Goal: Task Accomplishment & Management: Manage account settings

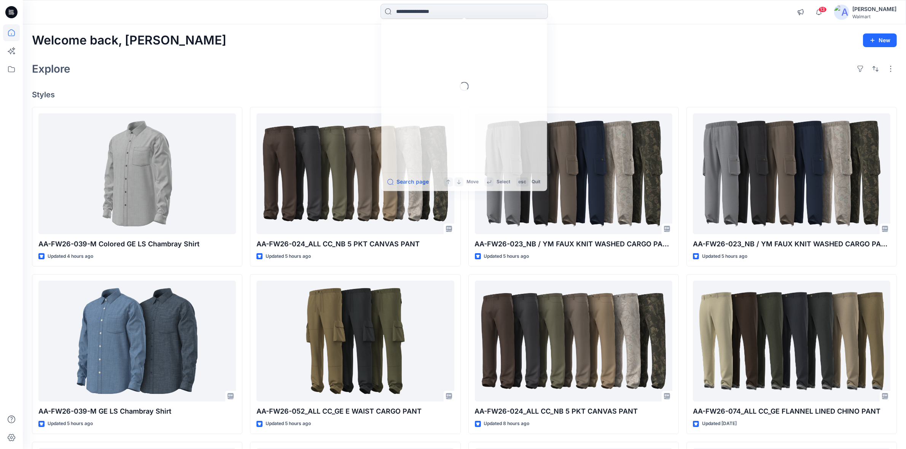
click at [406, 9] on input at bounding box center [464, 11] width 167 height 15
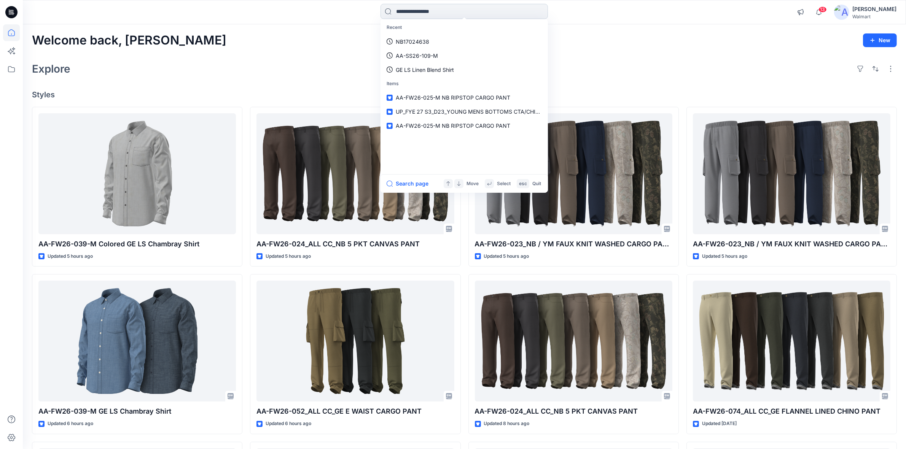
paste input "**********"
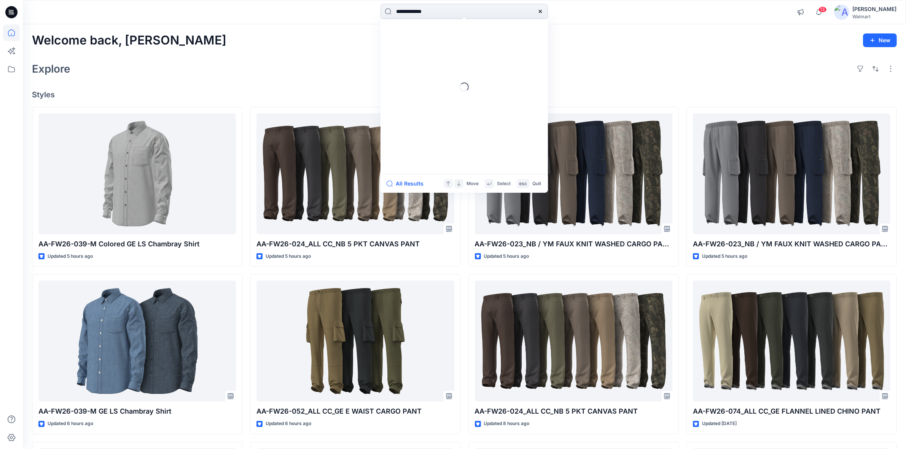
click at [406, 9] on input "**********" at bounding box center [464, 11] width 167 height 15
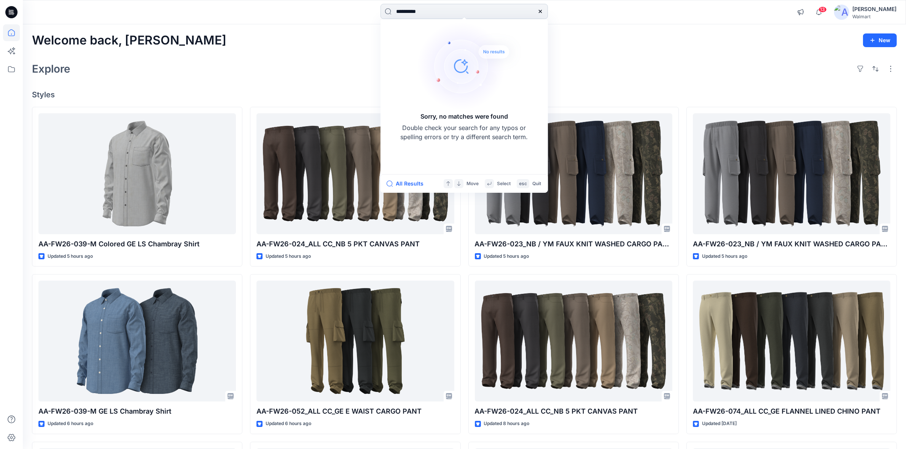
type input "**********"
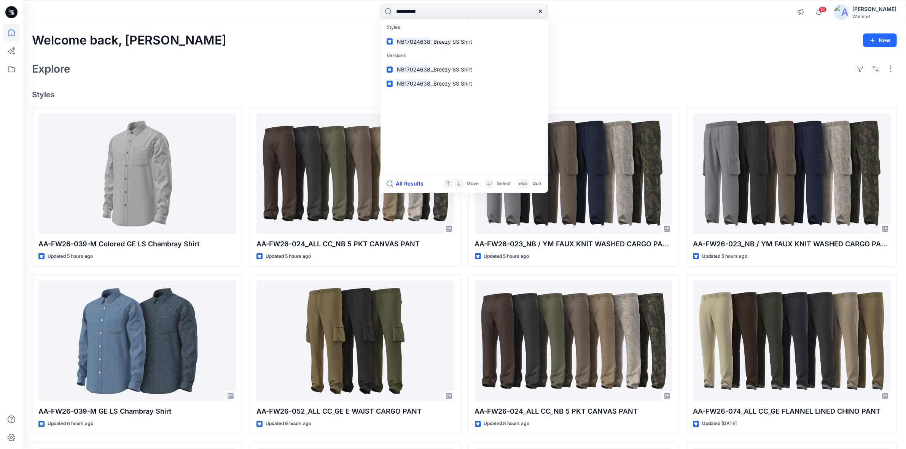
click at [413, 182] on button "All Results" at bounding box center [408, 183] width 42 height 9
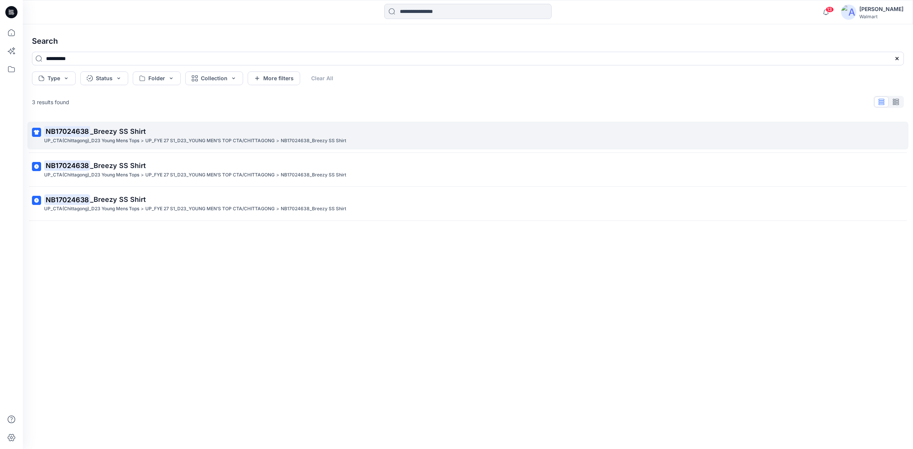
click at [105, 139] on p "UP_CTA(Chittagong)_D23 Young Mens Tops" at bounding box center [91, 141] width 95 height 8
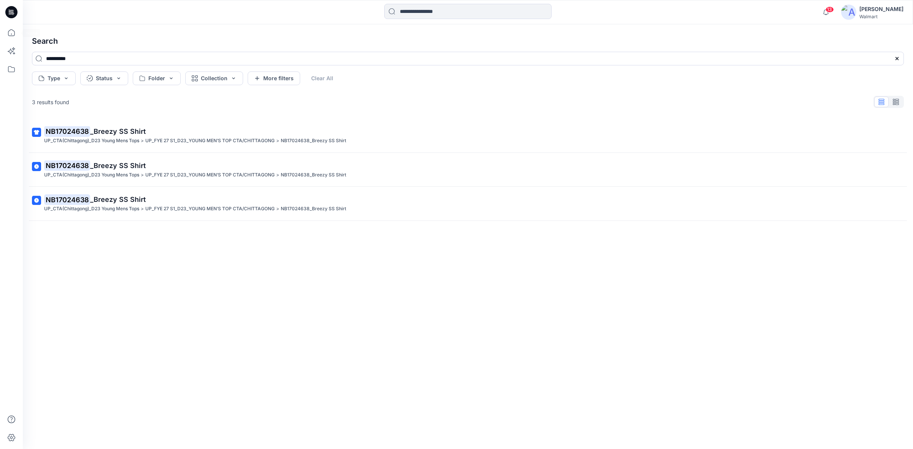
click at [3, 10] on div at bounding box center [11, 12] width 24 height 24
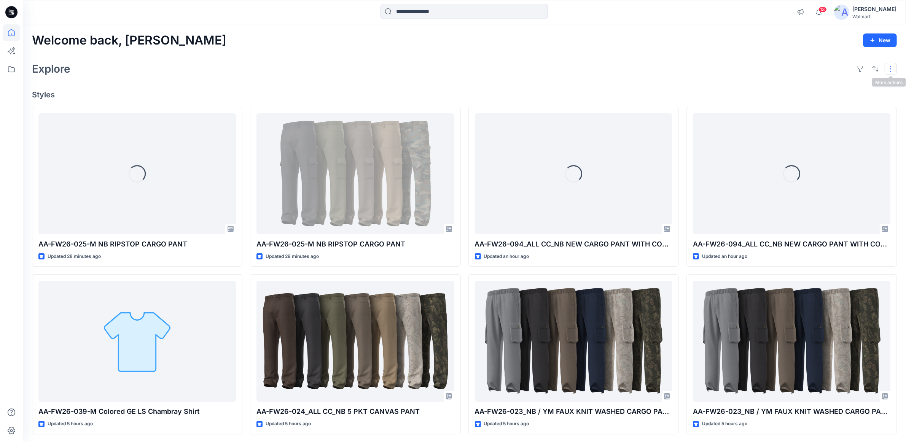
click at [892, 69] on button "button" at bounding box center [891, 69] width 12 height 12
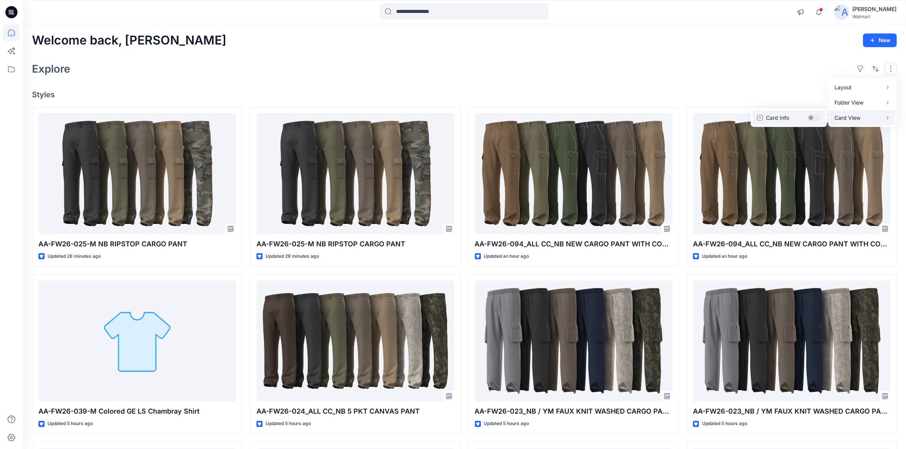
click at [819, 116] on button "Card Info" at bounding box center [788, 117] width 73 height 15
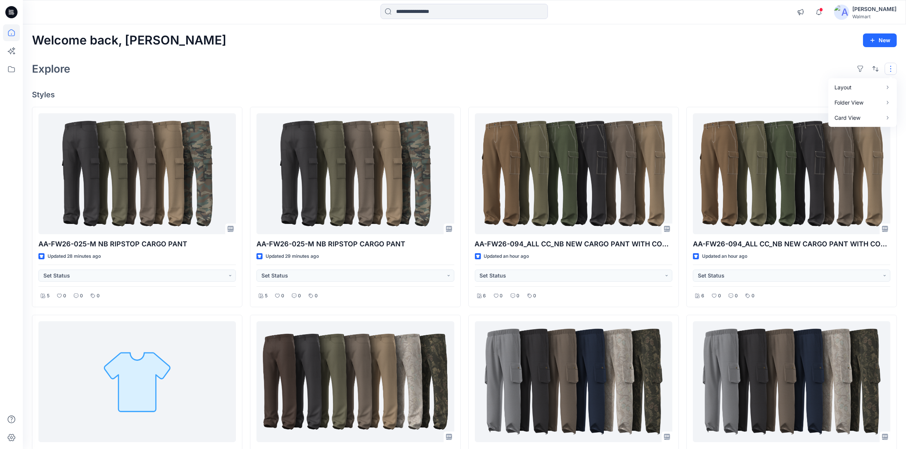
click at [690, 72] on div "Explore Layout Grid Large Grid Folder View Compact Card Card View Card Info" at bounding box center [464, 69] width 865 height 18
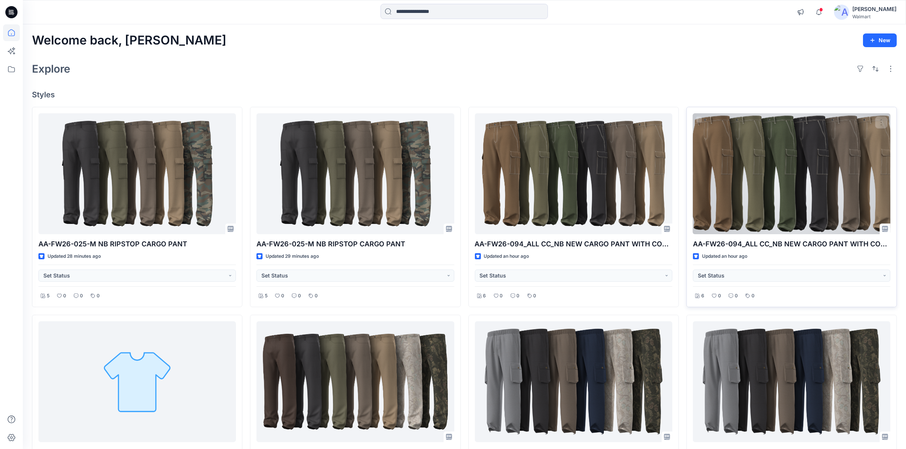
scroll to position [190, 0]
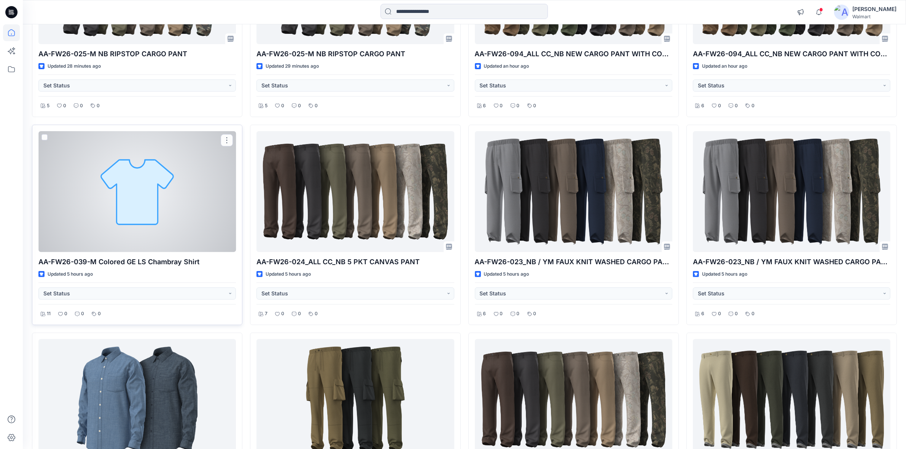
click at [134, 191] on div at bounding box center [137, 191] width 198 height 121
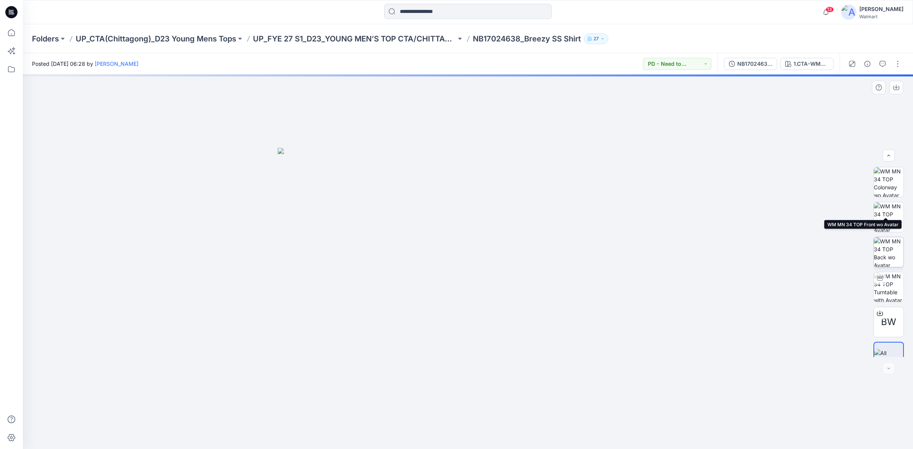
scroll to position [15, 0]
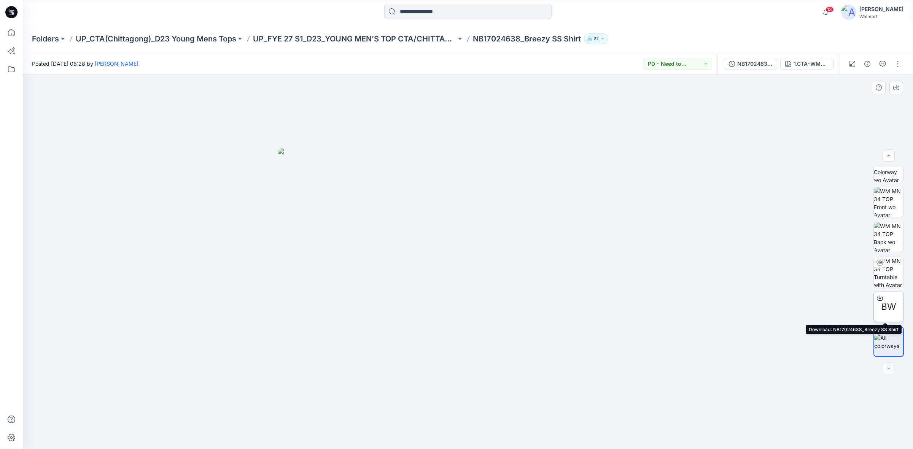
click at [885, 301] on span "BW" at bounding box center [888, 307] width 15 height 14
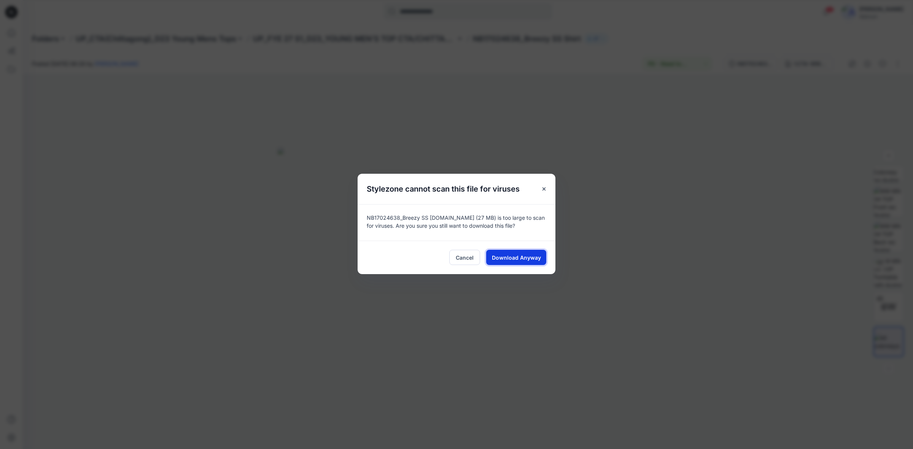
click at [525, 257] on span "Download Anyway" at bounding box center [516, 258] width 49 height 8
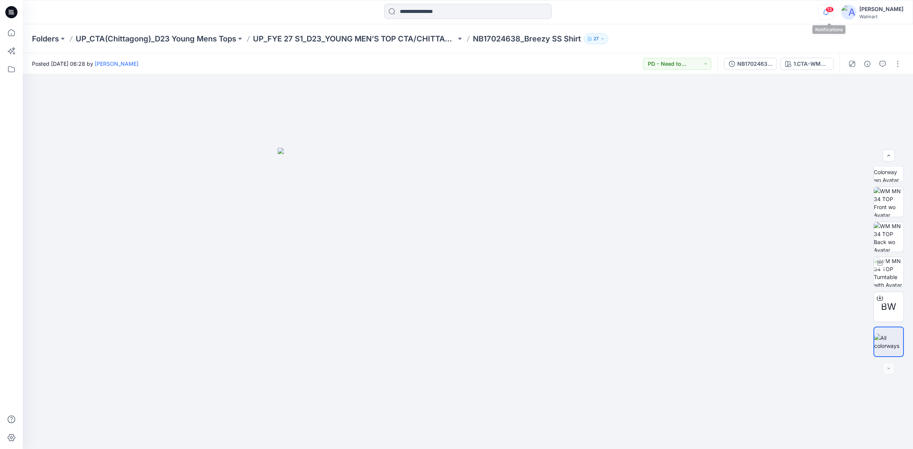
click at [832, 14] on icon "button" at bounding box center [826, 12] width 14 height 15
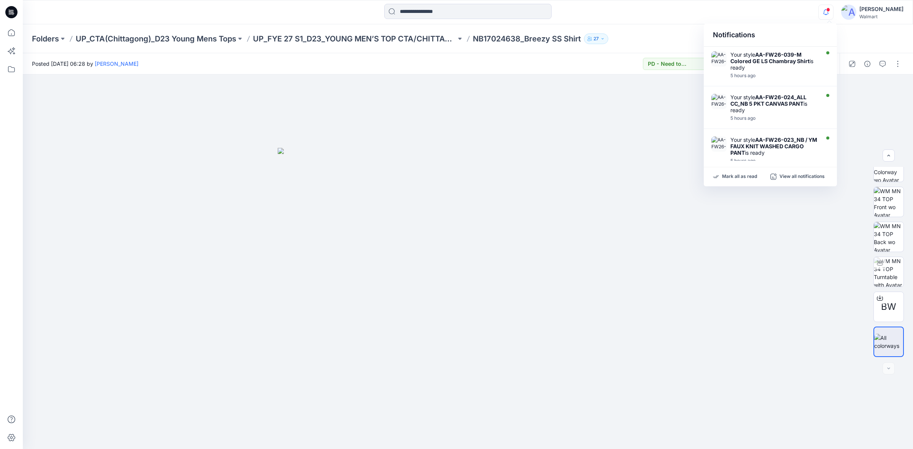
scroll to position [305, 0]
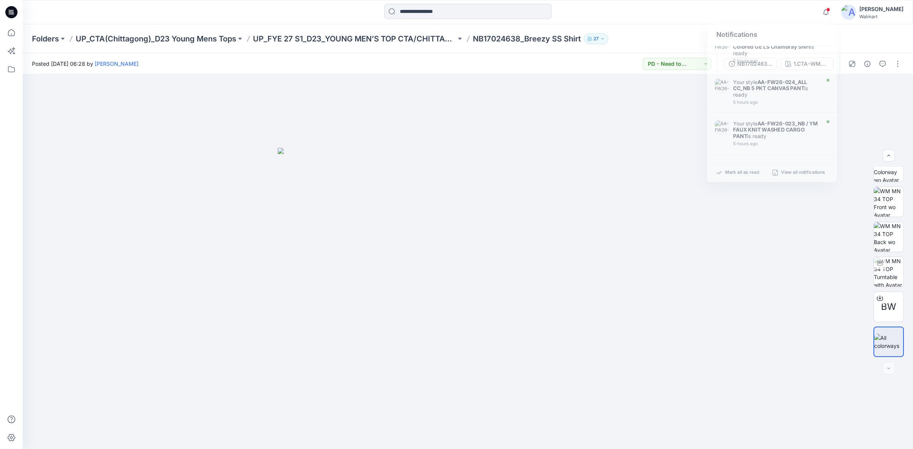
click at [659, 0] on div "Notifications Your style AA-FW26-025-M NB RIPSTOP CARGO PANT is ready 28 minute…" at bounding box center [468, 12] width 890 height 24
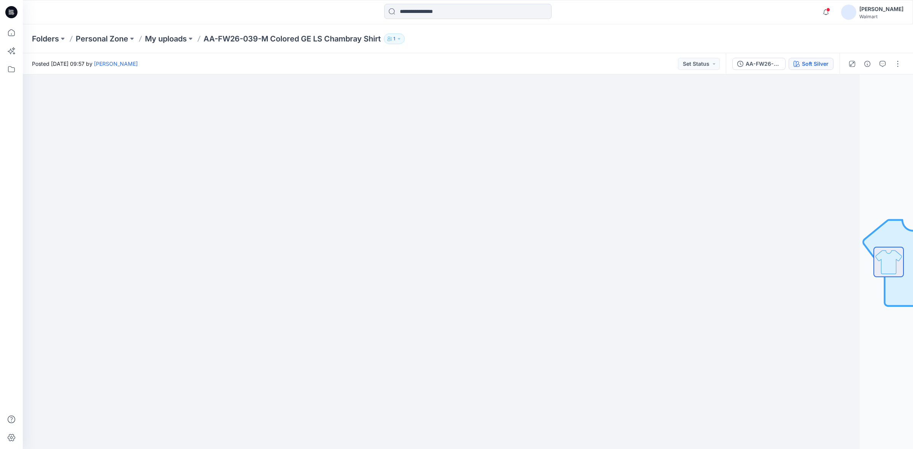
click at [811, 65] on div "Soft Silver" at bounding box center [815, 64] width 27 height 8
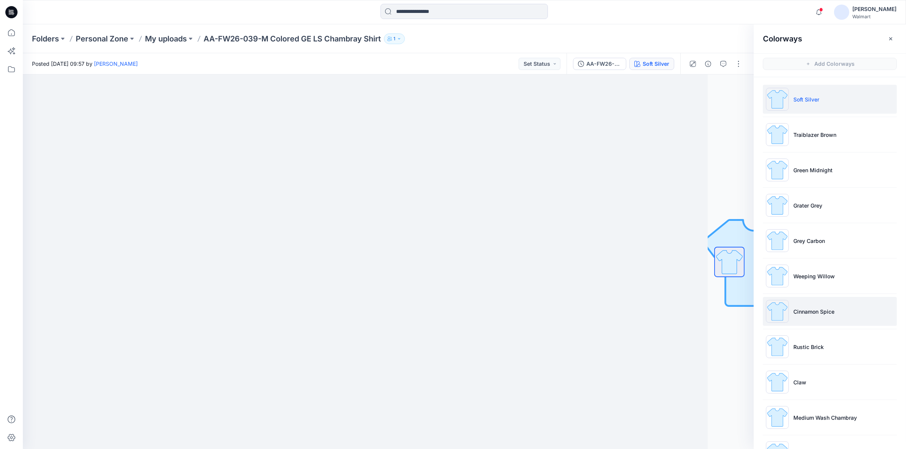
scroll to position [2, 0]
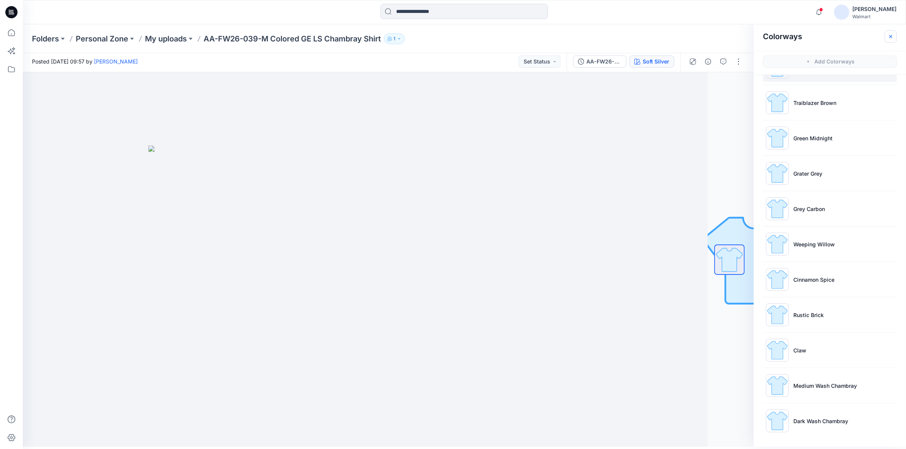
click at [894, 35] on icon "button" at bounding box center [891, 36] width 6 height 6
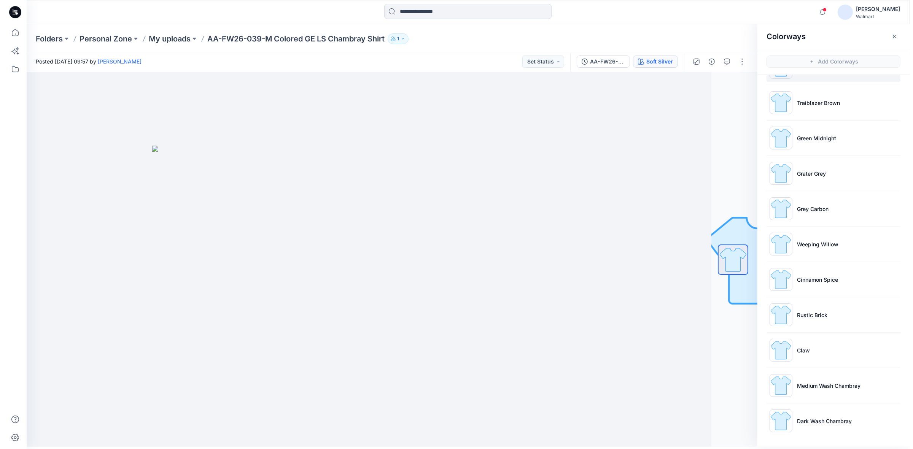
scroll to position [0, 0]
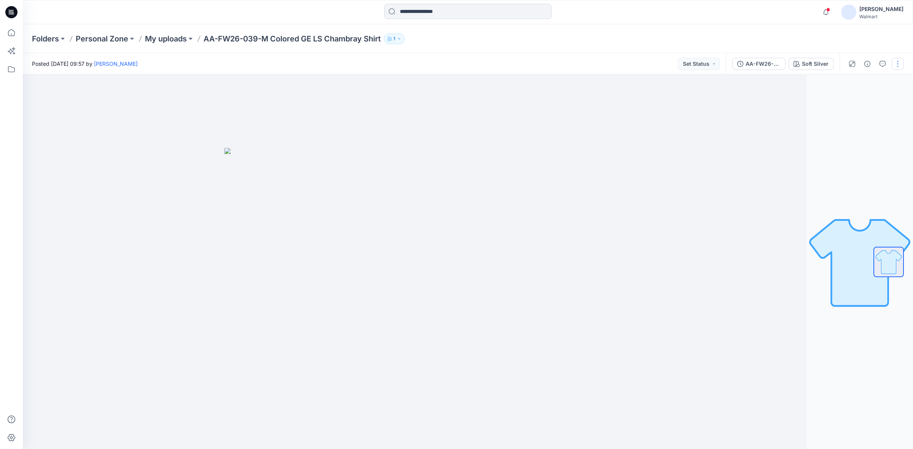
drag, startPoint x: 891, startPoint y: 62, endPoint x: 900, endPoint y: 60, distance: 9.4
click at [892, 62] on div at bounding box center [875, 63] width 70 height 21
click at [900, 60] on button "button" at bounding box center [898, 64] width 12 height 12
click at [859, 102] on button "Edit" at bounding box center [866, 103] width 70 height 14
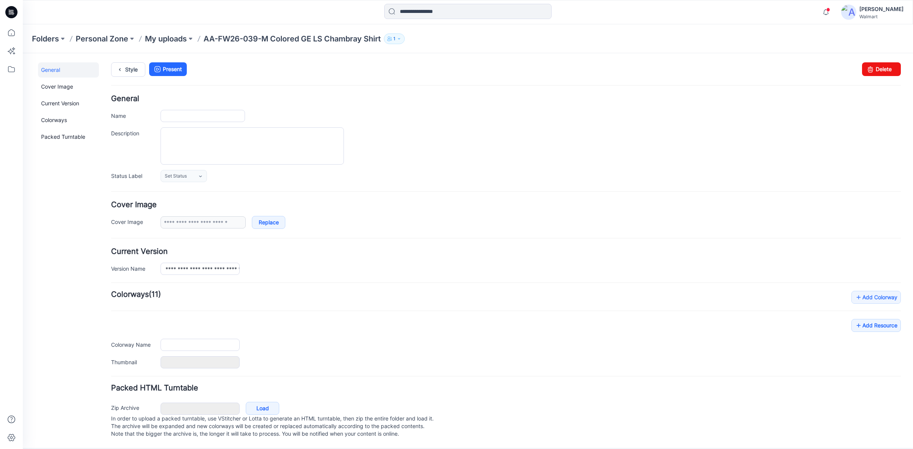
type input "**********"
click at [884, 69] on link "Delete" at bounding box center [881, 69] width 39 height 14
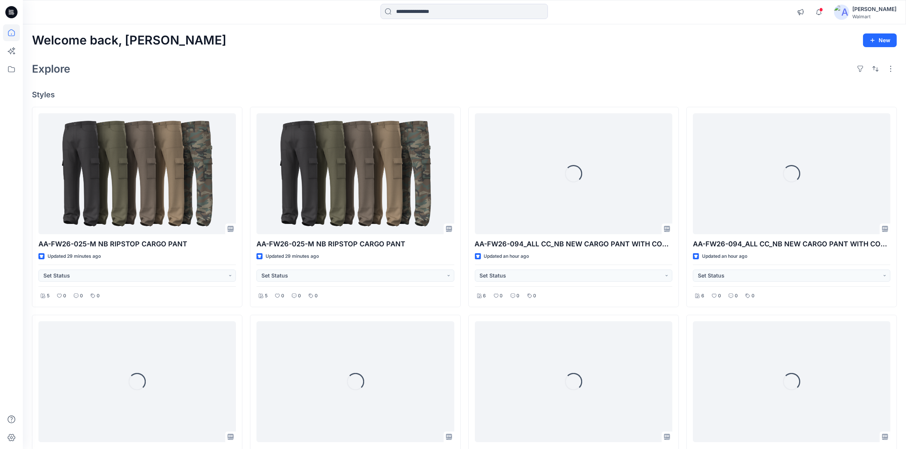
click at [297, 12] on div at bounding box center [464, 12] width 441 height 17
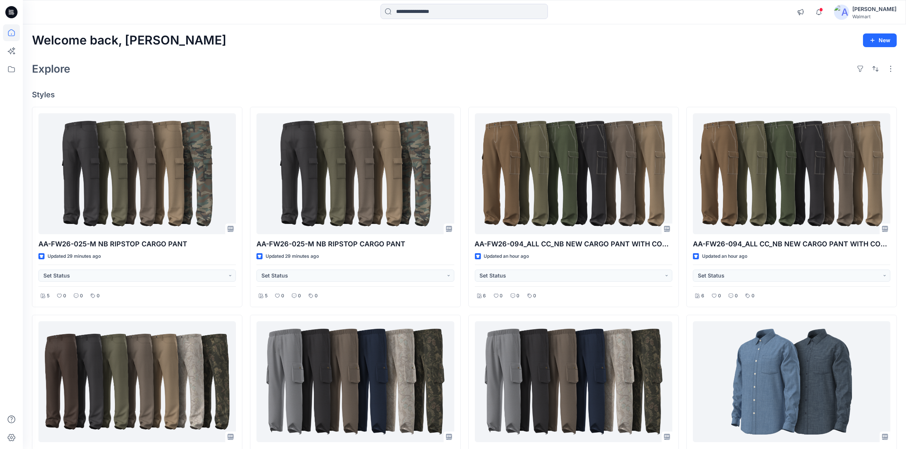
click at [679, 20] on div at bounding box center [464, 12] width 441 height 17
click at [687, 35] on div "Welcome back, [PERSON_NAME] New" at bounding box center [464, 40] width 865 height 14
click at [445, 76] on div "Explore" at bounding box center [464, 69] width 865 height 18
